Goal: Task Accomplishment & Management: Use online tool/utility

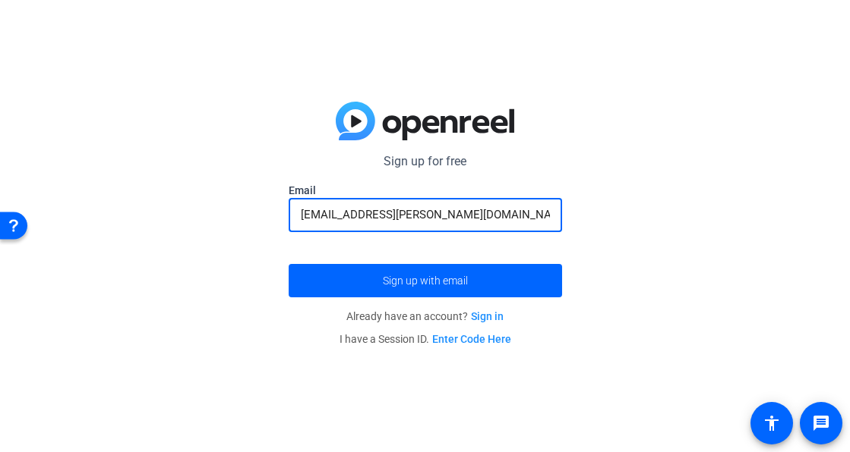
click at [477, 315] on link "Sign in" at bounding box center [487, 317] width 33 height 12
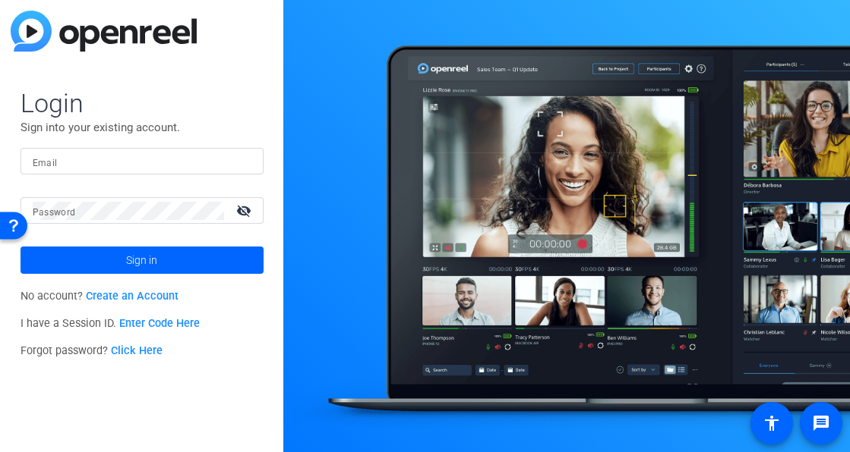
type input "[EMAIL_ADDRESS][PERSON_NAME][DOMAIN_NAME]"
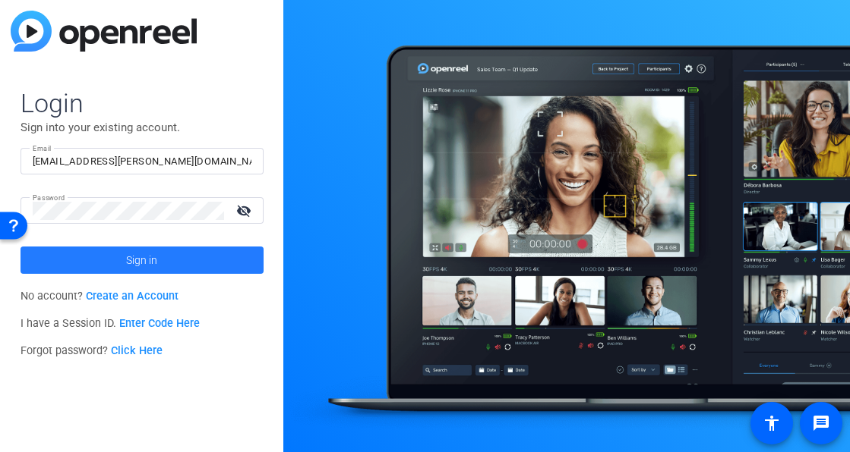
click at [212, 245] on span at bounding box center [141, 260] width 243 height 36
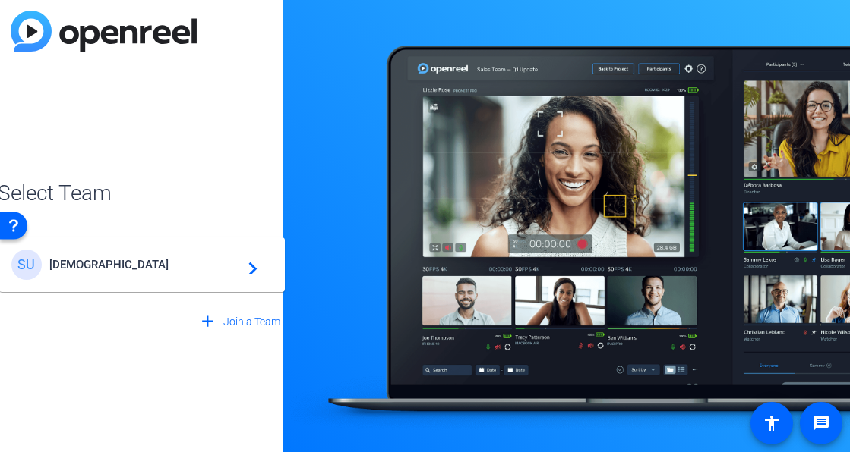
click at [216, 260] on span "[DEMOGRAPHIC_DATA]" at bounding box center [144, 265] width 190 height 14
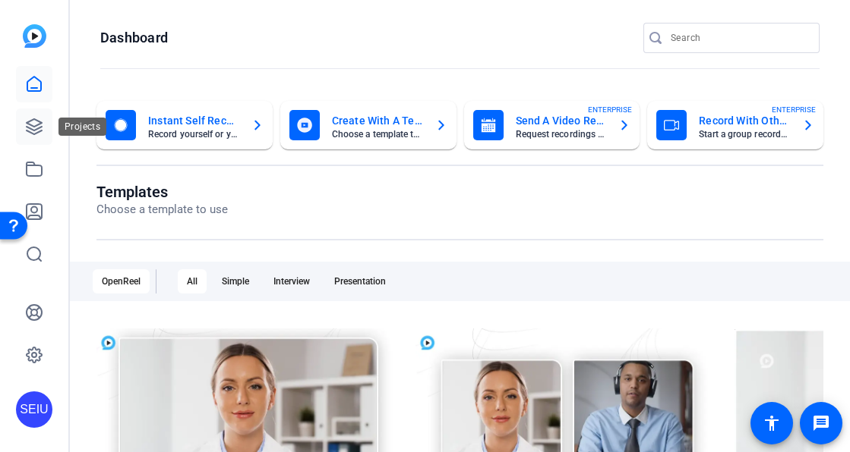
click at [38, 126] on icon at bounding box center [34, 127] width 18 height 18
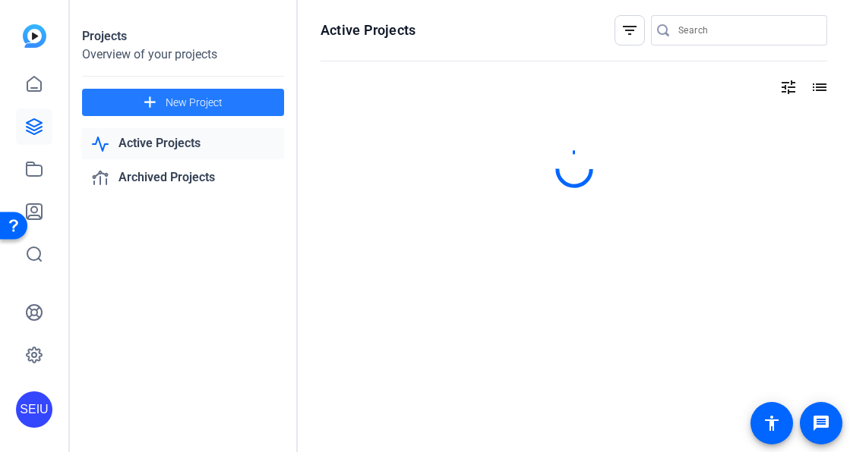
click at [184, 108] on span "New Project" at bounding box center [194, 103] width 57 height 16
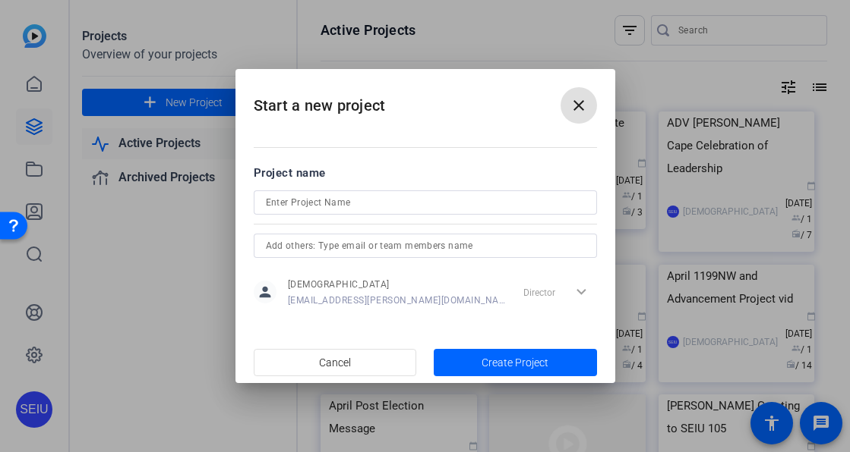
click at [311, 203] on input at bounding box center [425, 203] width 319 height 18
type input "5"
type input "%"
type input "L"
click at [370, 201] on input "SEIU Local 503 Ractification Text videos" at bounding box center [425, 203] width 319 height 18
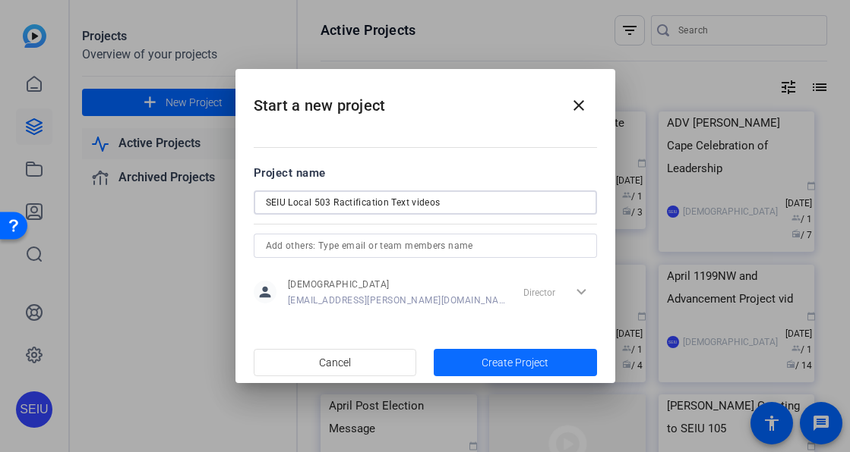
type input "SEIU Local 503 Ractification Text videos"
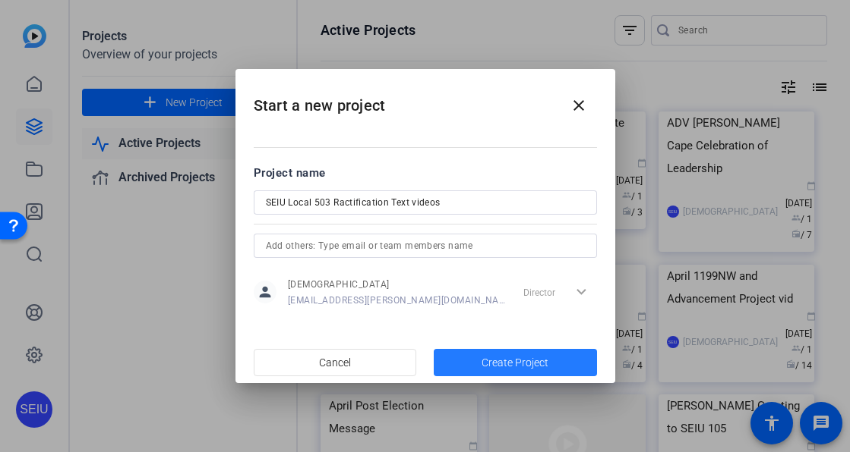
click at [492, 362] on span "Create Project" at bounding box center [514, 363] width 67 height 16
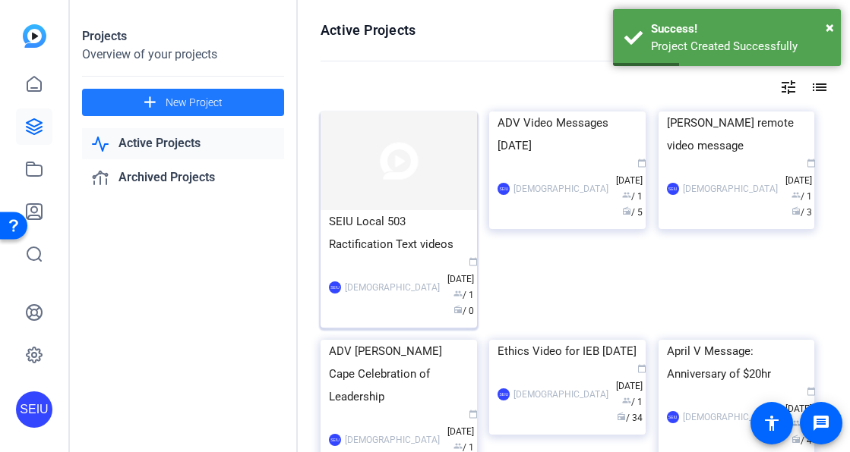
click at [412, 200] on img at bounding box center [398, 161] width 156 height 99
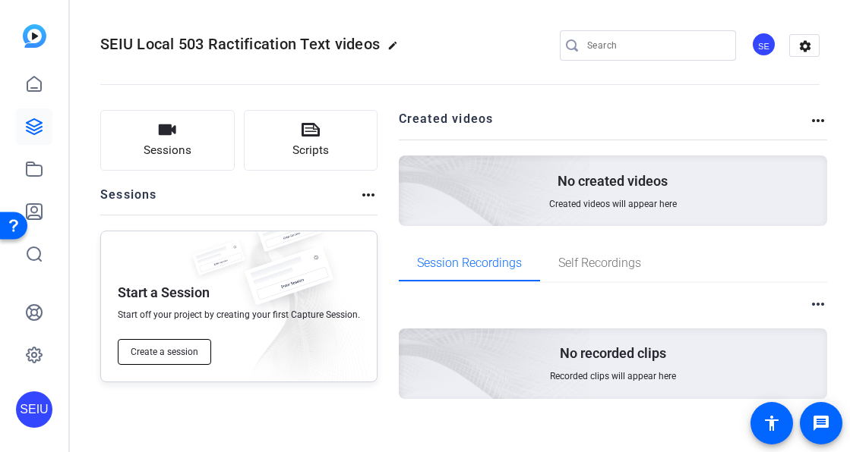
click at [150, 347] on span "Create a session" at bounding box center [165, 352] width 68 height 12
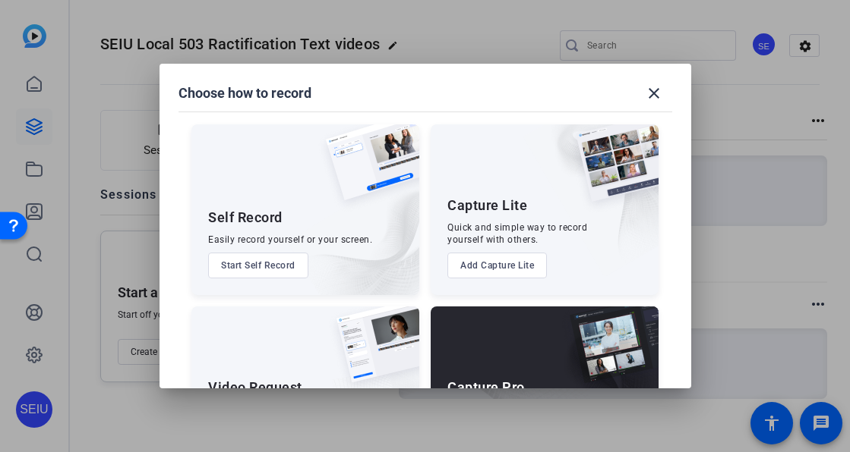
click at [673, 183] on mat-dialog-content "Self Record Easily record yourself or your screen. Start Self Record Capture Li…" at bounding box center [424, 241] width 531 height 294
click at [479, 348] on div "Capture Pro Run the shoot like a technical director, with more advanced control…" at bounding box center [544, 392] width 228 height 171
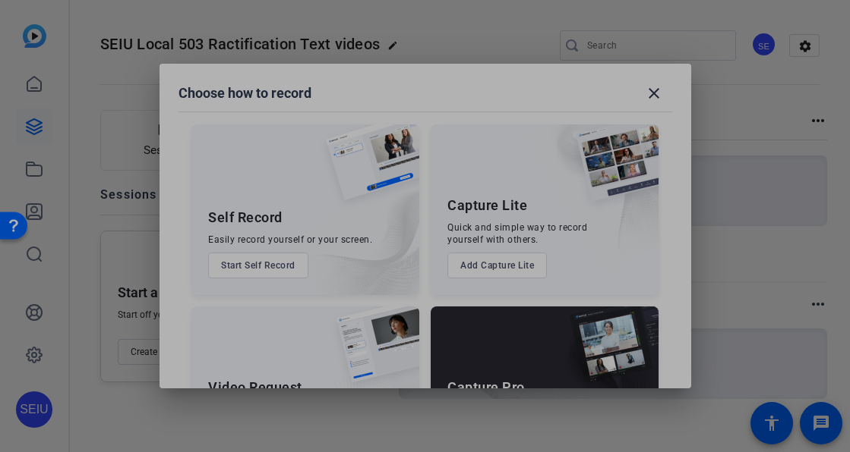
click at [624, 350] on img at bounding box center [602, 402] width 112 height 152
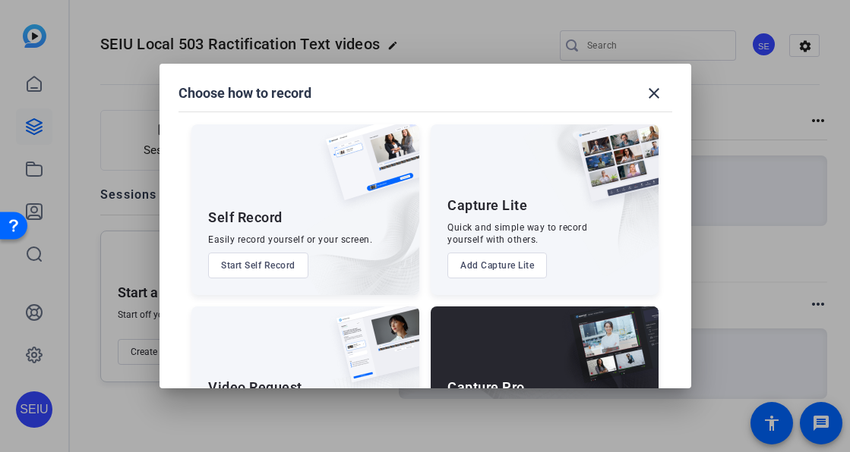
click at [624, 350] on img at bounding box center [602, 402] width 112 height 152
click at [440, 90] on div "Choose how to record close" at bounding box center [424, 93] width 493 height 36
click at [426, 301] on div "Self Record Easily record yourself or your screen. Start Self Record Capture Li…" at bounding box center [425, 293] width 495 height 368
click at [468, 332] on div "Capture Pro Run the shoot like a technical director, with more advanced control…" at bounding box center [544, 392] width 228 height 171
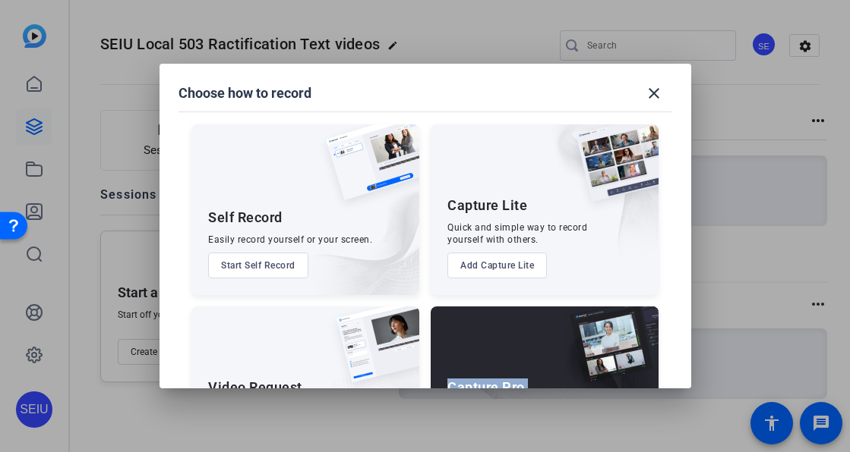
click at [468, 332] on div "Capture Pro Run the shoot like a technical director, with more advanced control…" at bounding box center [544, 392] width 228 height 171
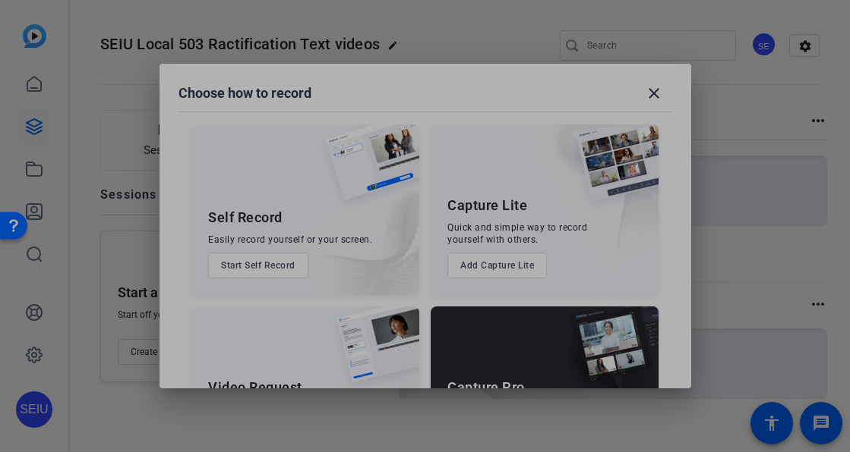
click at [456, 325] on div "Capture Pro Run the shoot like a technical director, with more advanced control…" at bounding box center [544, 392] width 228 height 171
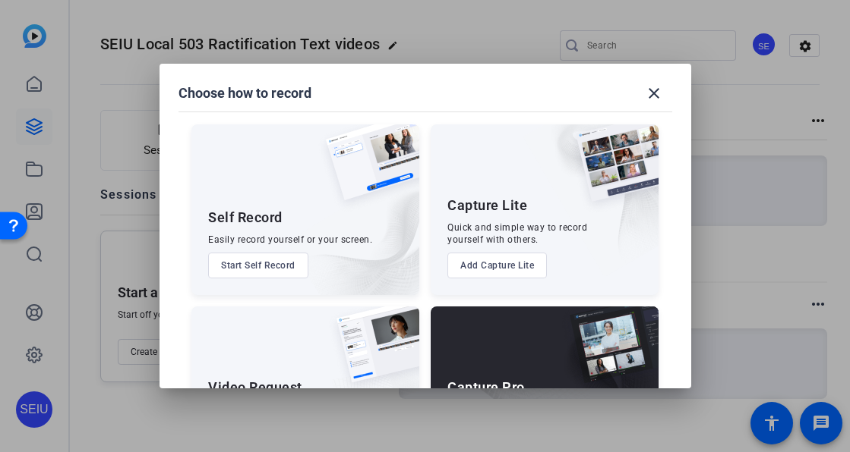
click at [326, 381] on img at bounding box center [372, 353] width 94 height 92
click at [299, 371] on div "Video Request Share a link and collect recorded responses anywhere, anytime. Ad…" at bounding box center [305, 392] width 228 height 171
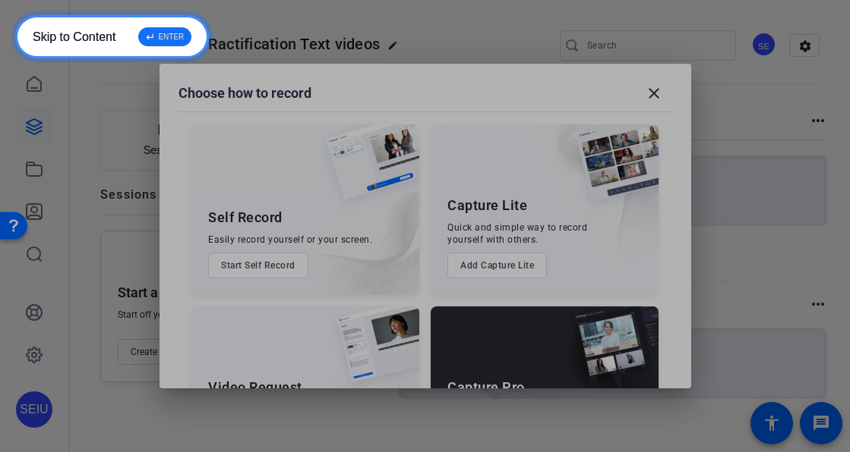
click at [153, 32] on span "↵" at bounding box center [151, 36] width 10 height 11
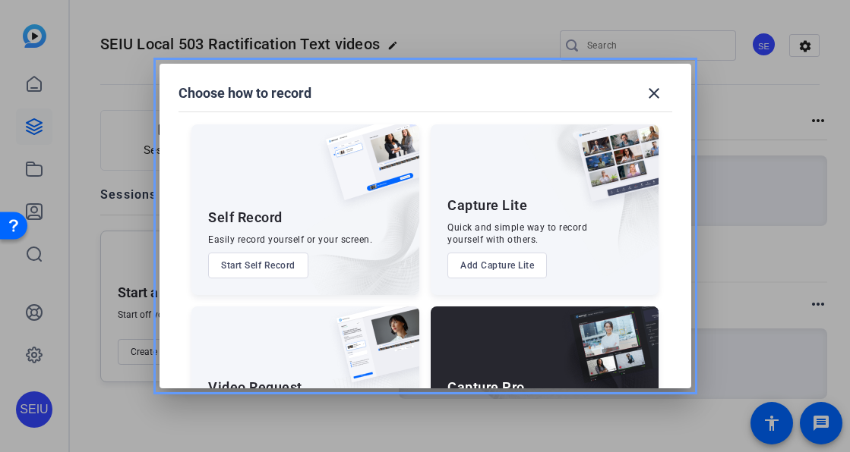
click at [387, 188] on img at bounding box center [366, 170] width 105 height 91
click at [649, 82] on span at bounding box center [653, 93] width 36 height 36
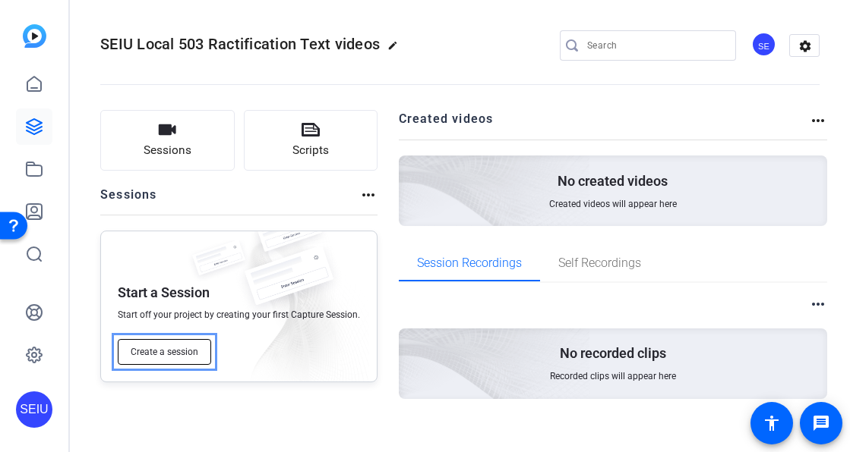
click at [162, 358] on button "Create a session" at bounding box center [164, 352] width 93 height 26
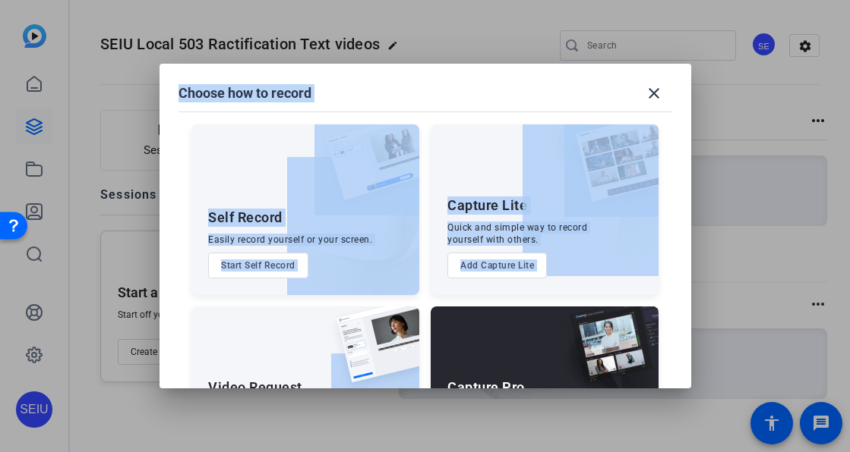
drag, startPoint x: 161, startPoint y: 385, endPoint x: 137, endPoint y: 400, distance: 28.0
click at [137, 400] on div "Choose how to record close Self Record Easily record yourself or your screen. S…" at bounding box center [425, 226] width 850 height 452
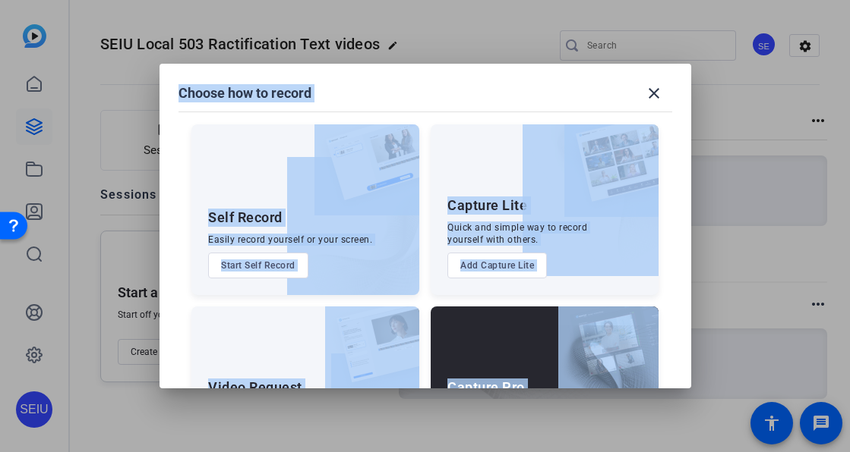
drag, startPoint x: 686, startPoint y: 383, endPoint x: 686, endPoint y: 408, distance: 25.1
click at [689, 412] on div "Choose how to record close Self Record Easily record yourself or your screen. S…" at bounding box center [425, 226] width 850 height 452
click at [588, 371] on img at bounding box center [602, 402] width 112 height 152
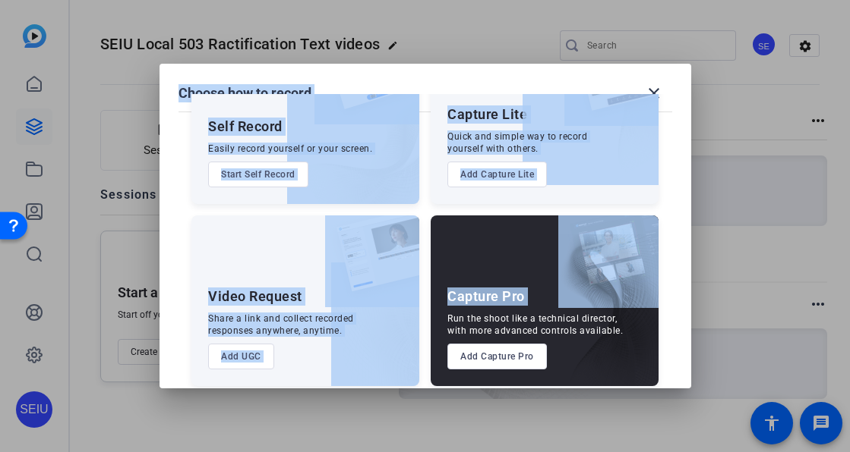
scroll to position [104, 0]
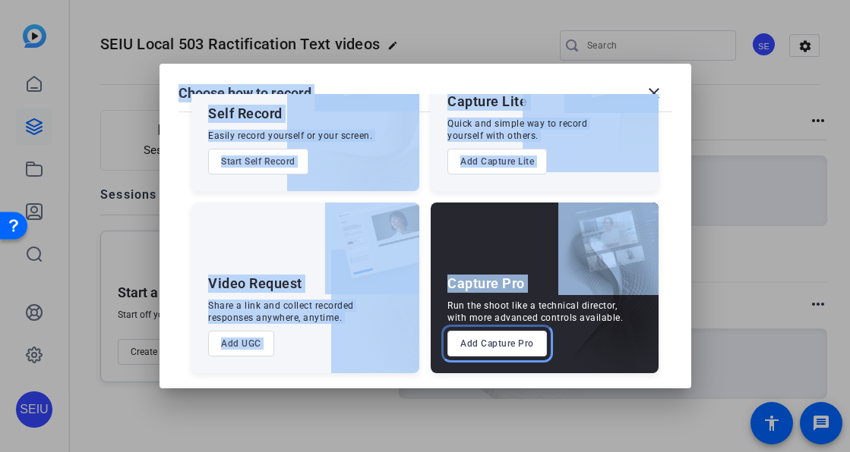
click at [528, 343] on button "Add Capture Pro" at bounding box center [496, 344] width 99 height 26
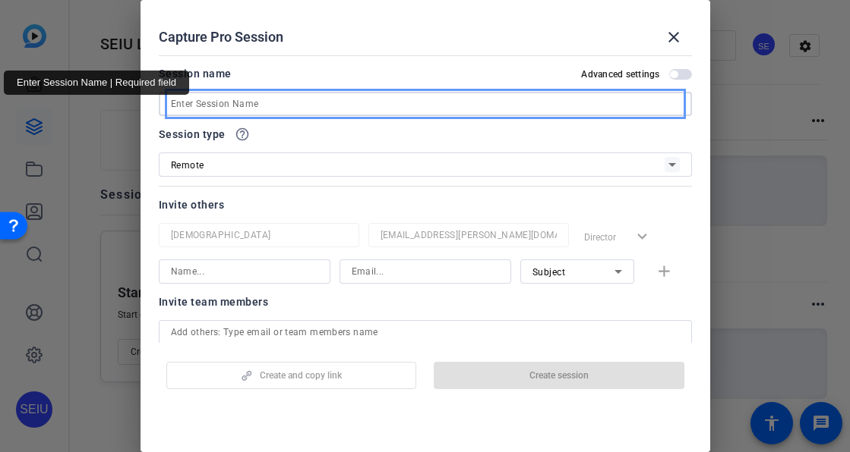
click at [326, 109] on input "Enter Session Name" at bounding box center [425, 104] width 509 height 18
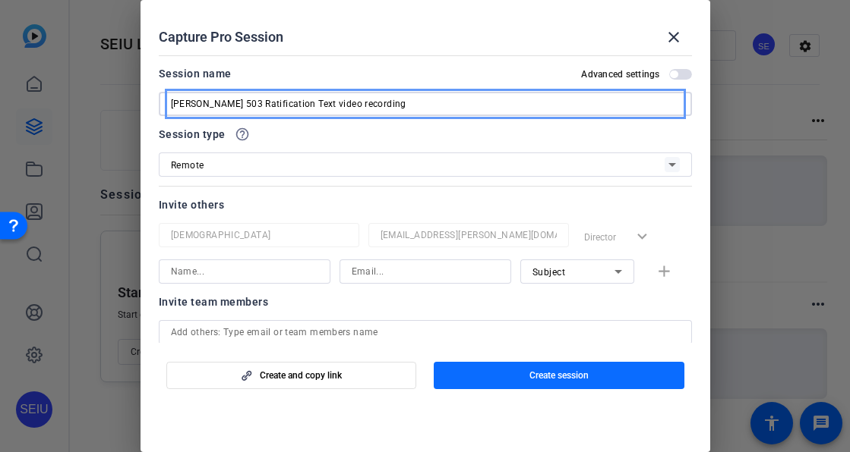
type input "[PERSON_NAME] 503 Ratification Text video recording"
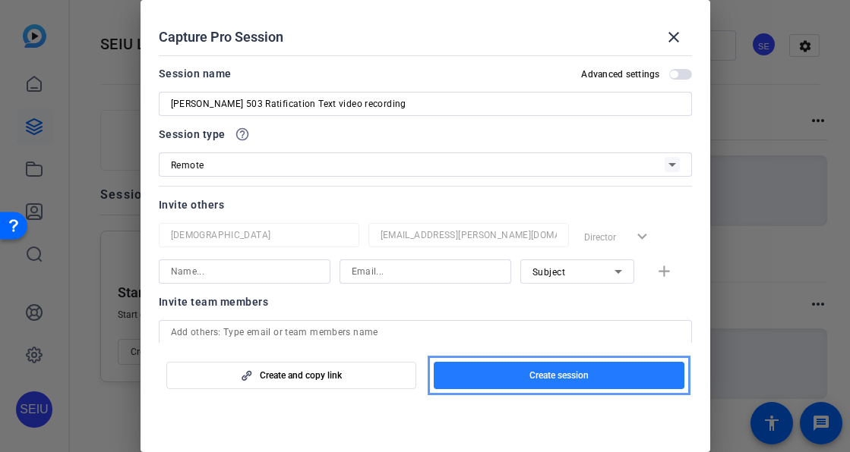
click at [497, 383] on span "button" at bounding box center [559, 376] width 251 height 36
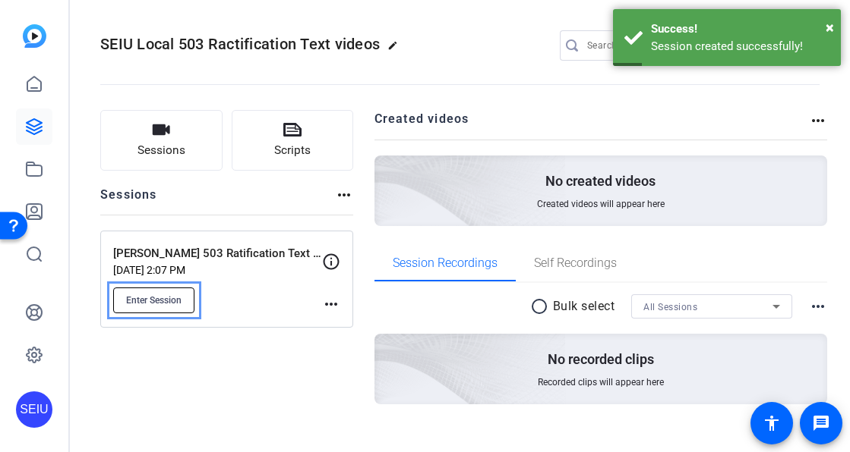
click at [174, 299] on span "Enter Session" at bounding box center [153, 301] width 55 height 12
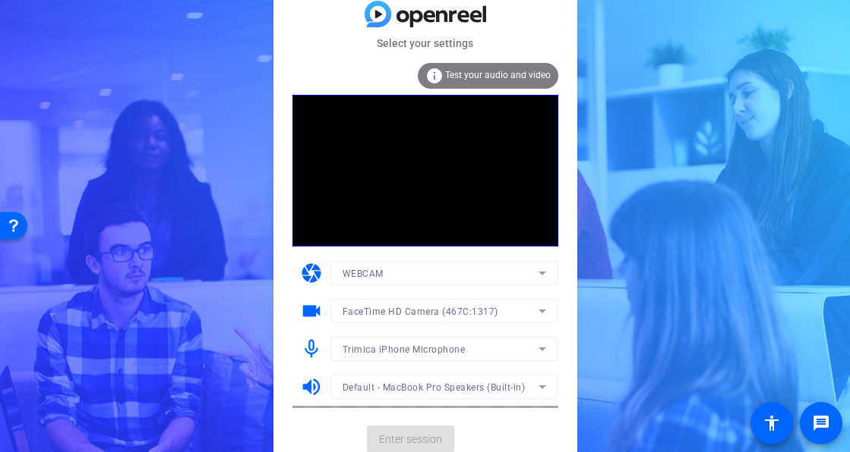
click at [420, 353] on mat-form-field "Trimica iPhone Microphone" at bounding box center [444, 349] width 228 height 24
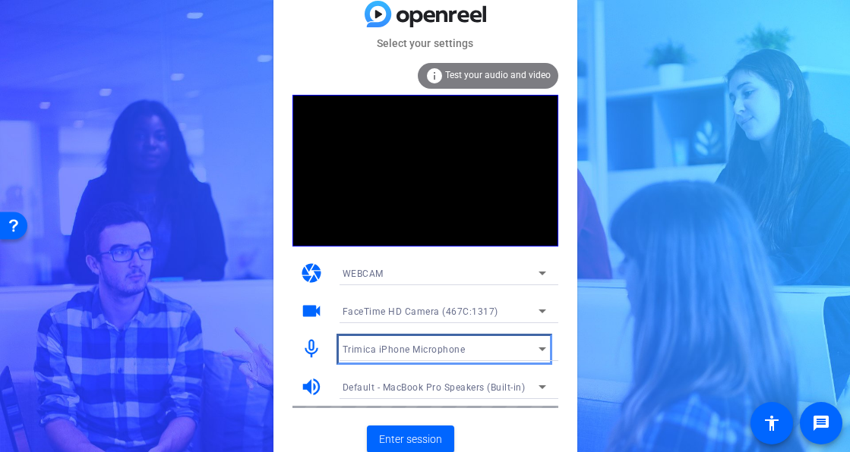
click at [420, 353] on span "Trimica iPhone Microphone" at bounding box center [403, 350] width 123 height 11
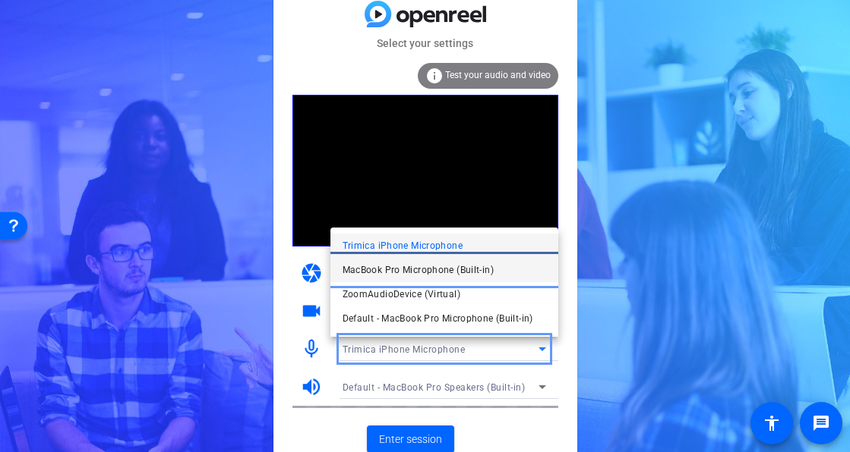
click at [431, 263] on span "MacBook Pro Microphone (Built-in)" at bounding box center [417, 270] width 151 height 18
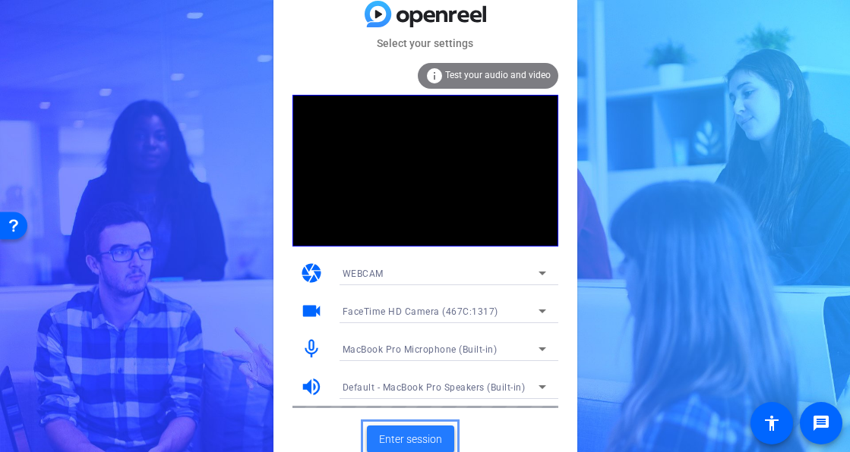
click at [402, 433] on span "Enter session" at bounding box center [410, 440] width 63 height 16
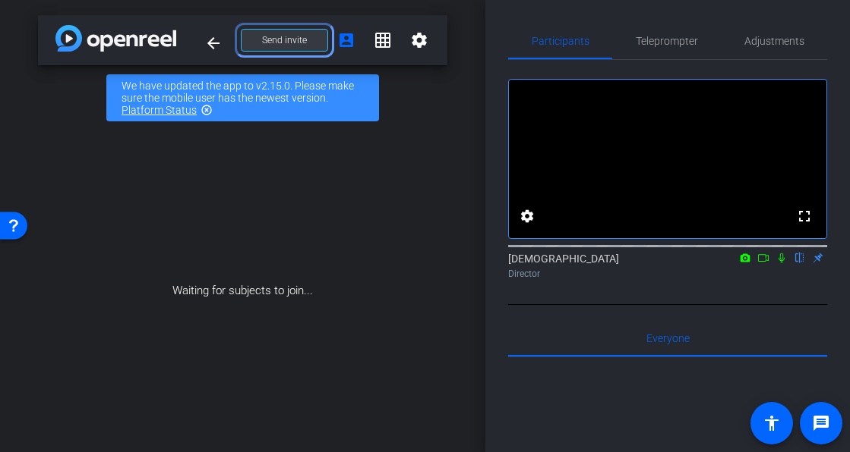
click at [302, 30] on span at bounding box center [284, 40] width 86 height 36
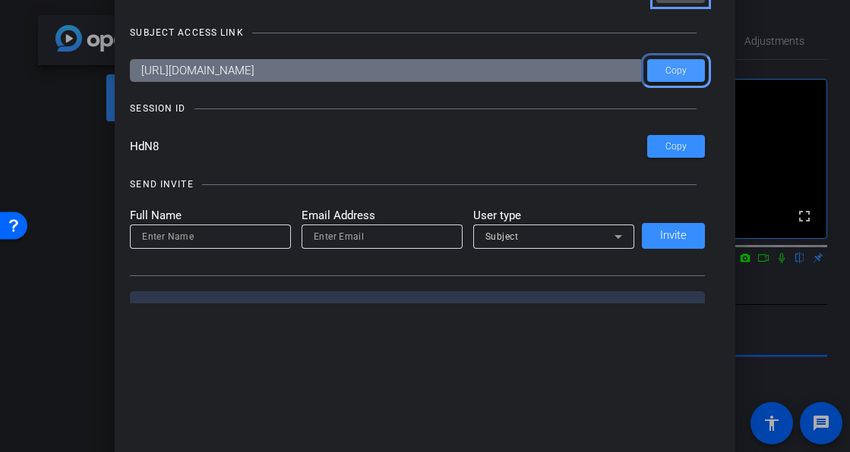
click at [668, 72] on span "Copy" at bounding box center [675, 70] width 21 height 11
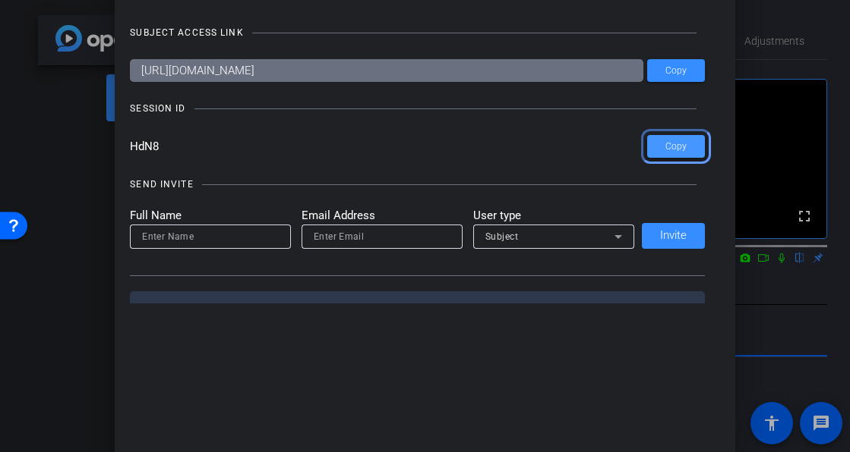
click at [684, 156] on span at bounding box center [676, 146] width 58 height 36
